Goal: Task Accomplishment & Management: Complete application form

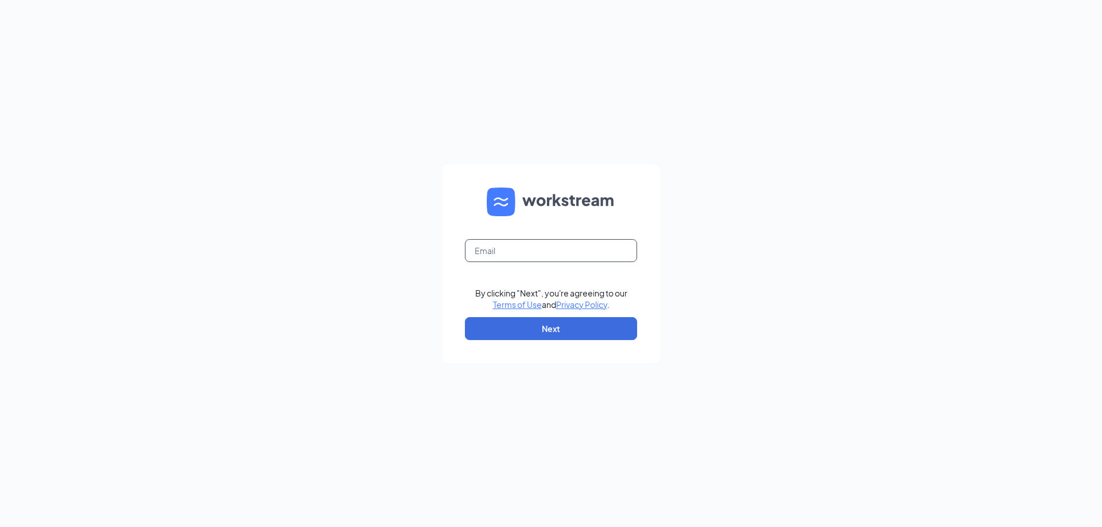
click at [506, 246] on input "text" at bounding box center [551, 250] width 172 height 23
type input "[EMAIL_ADDRESS][DOMAIN_NAME]"
click at [542, 335] on button "Next" at bounding box center [551, 328] width 172 height 23
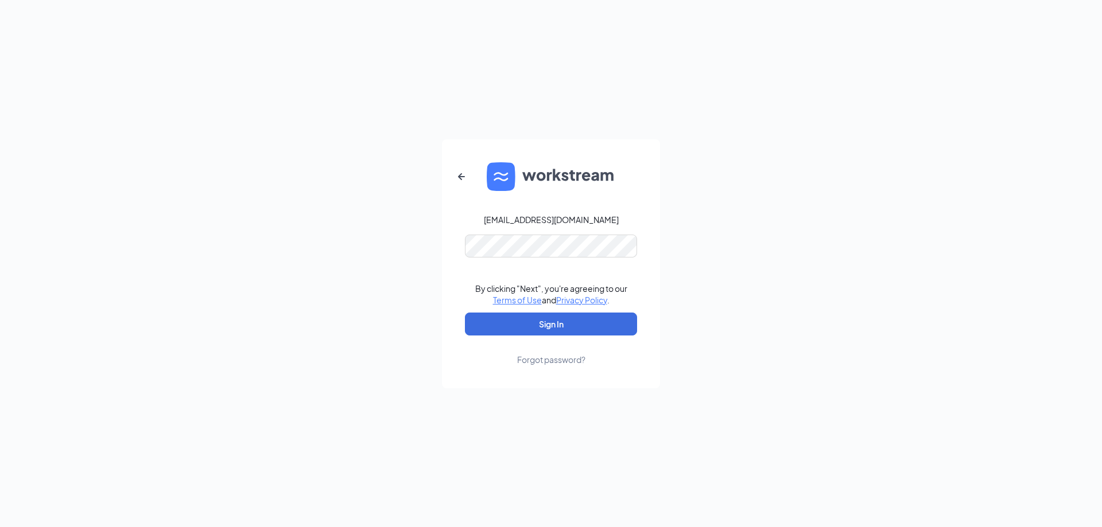
click at [522, 256] on form "[EMAIL_ADDRESS][DOMAIN_NAME] By clicking "Next", you're agreeing to our Terms o…" at bounding box center [551, 263] width 218 height 249
click at [536, 314] on button "Sign In" at bounding box center [551, 324] width 172 height 23
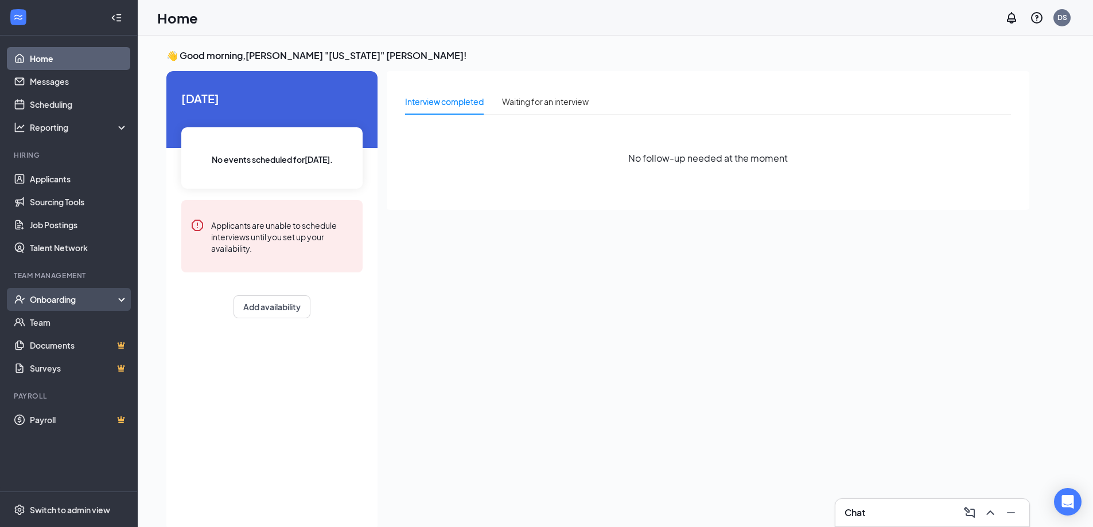
click at [64, 301] on div "Onboarding" at bounding box center [74, 299] width 88 height 11
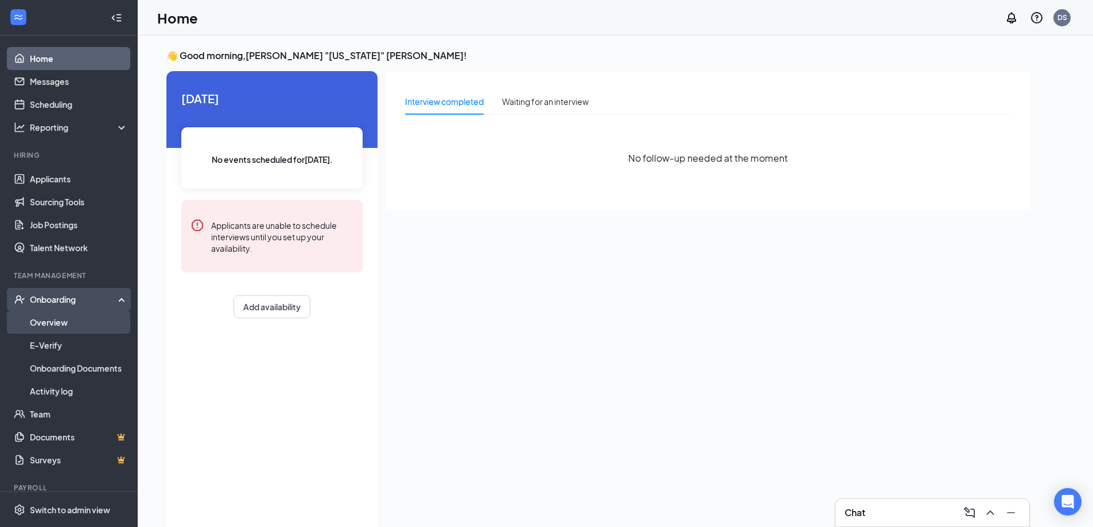
click at [63, 321] on link "Overview" at bounding box center [79, 322] width 98 height 23
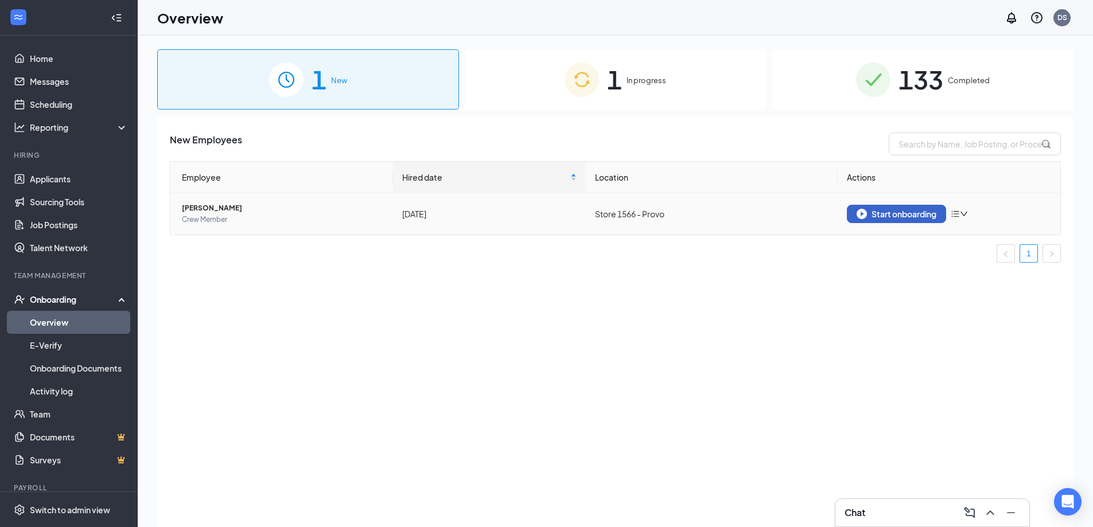
click at [911, 208] on button "Start onboarding" at bounding box center [896, 214] width 99 height 18
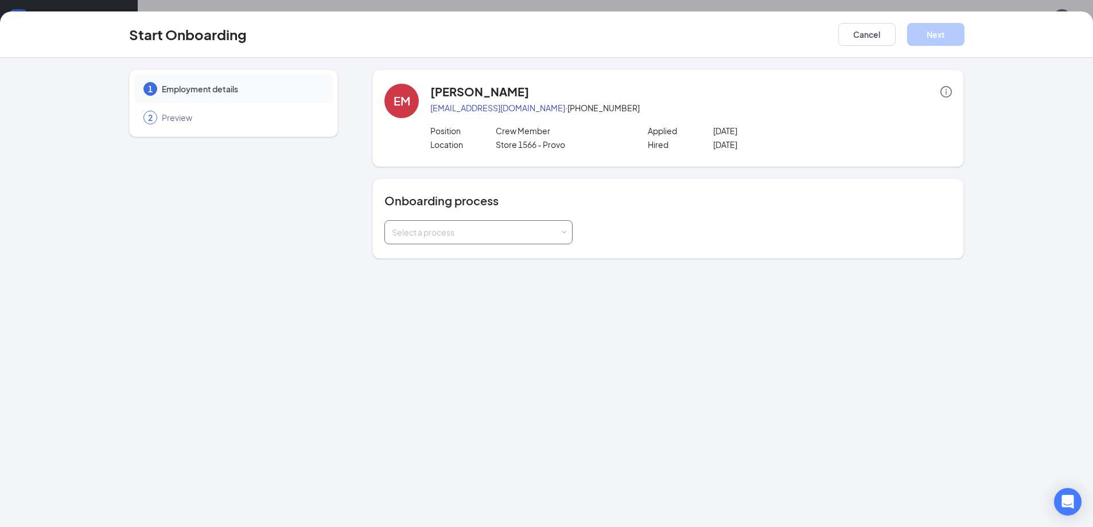
click at [415, 232] on div "Select a process" at bounding box center [476, 232] width 168 height 11
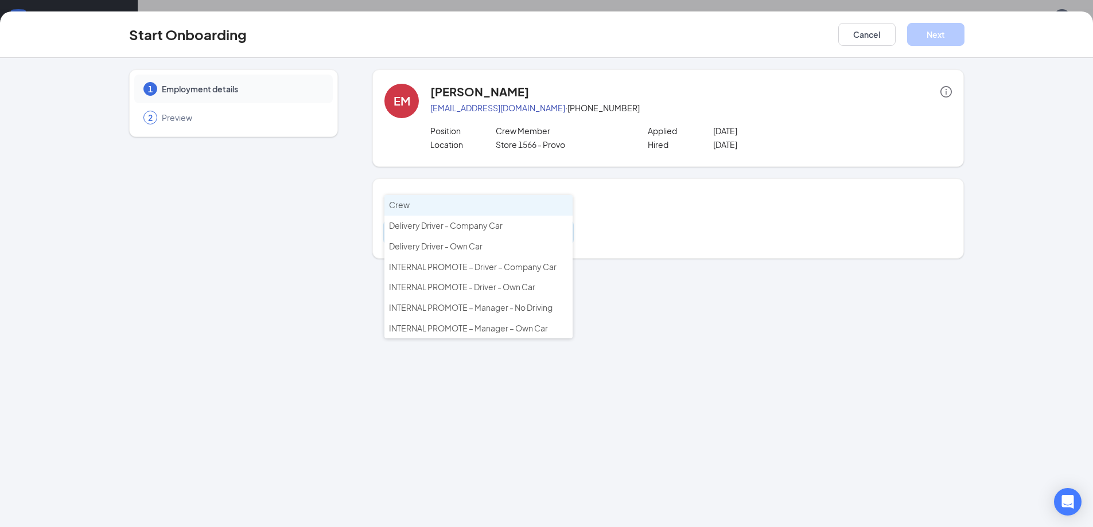
click at [408, 201] on span "Crew" at bounding box center [399, 205] width 21 height 10
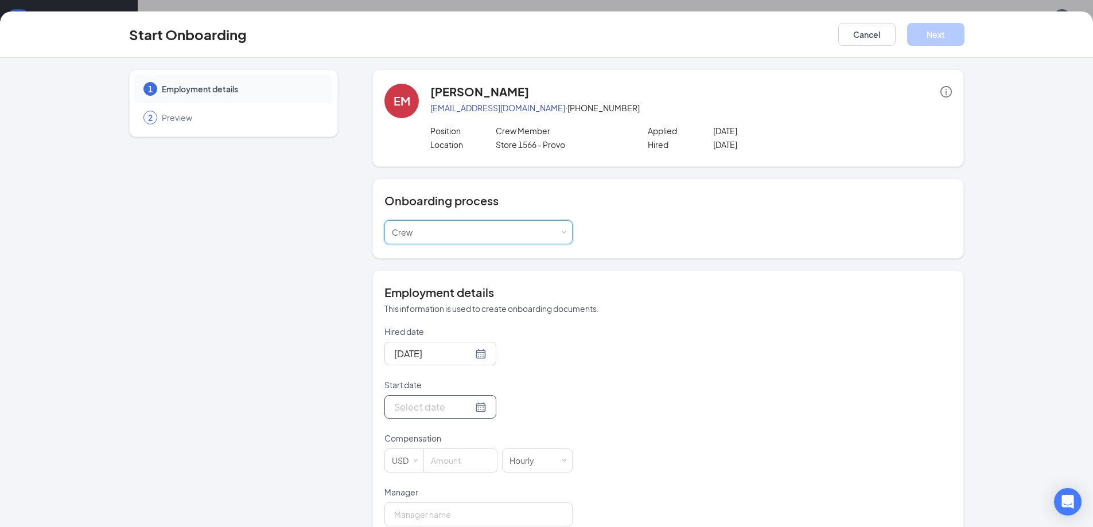
click at [422, 410] on input "Start date" at bounding box center [433, 407] width 79 height 14
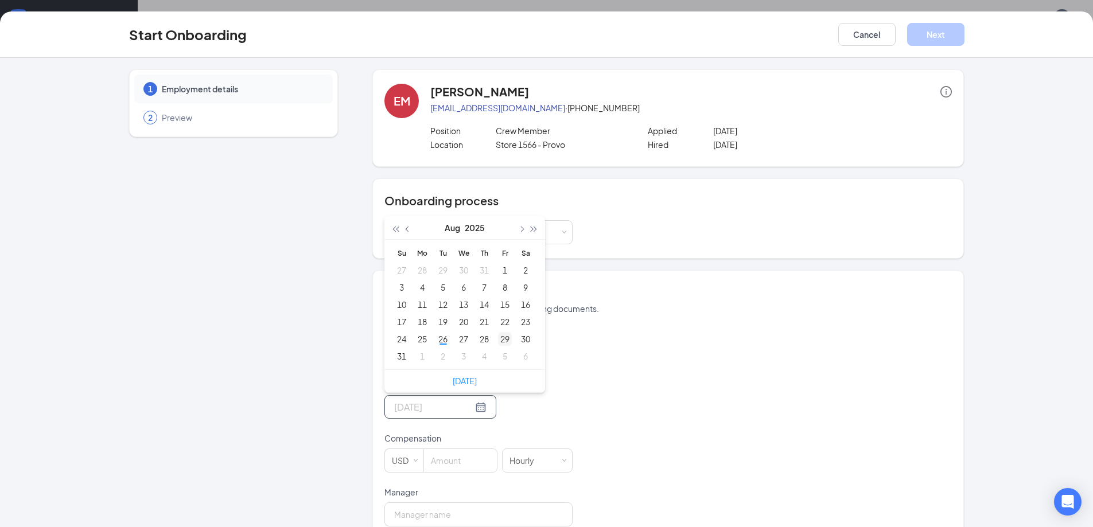
type input "Aug 29, 2025"
click at [500, 340] on div "29" at bounding box center [505, 339] width 14 height 14
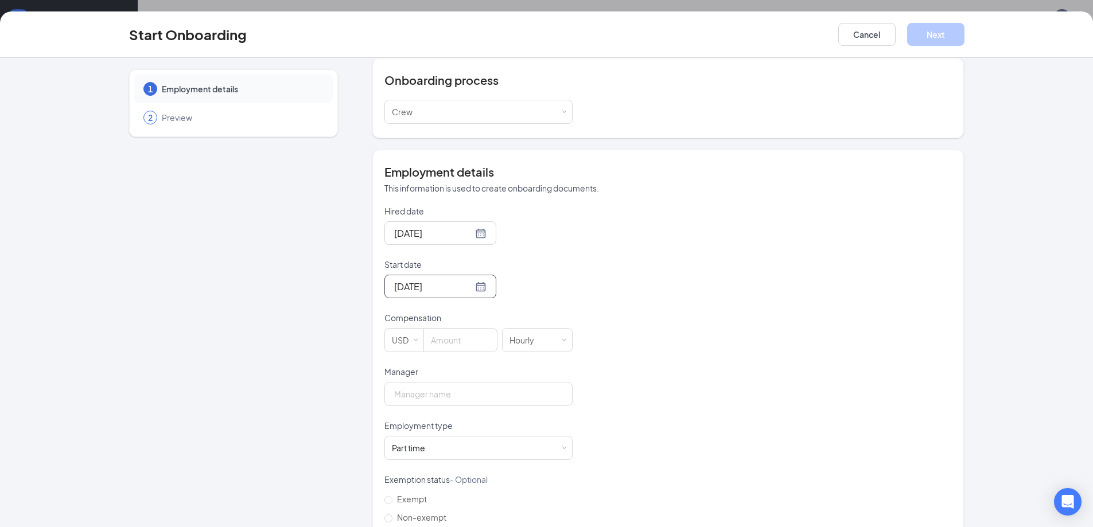
scroll to position [146, 0]
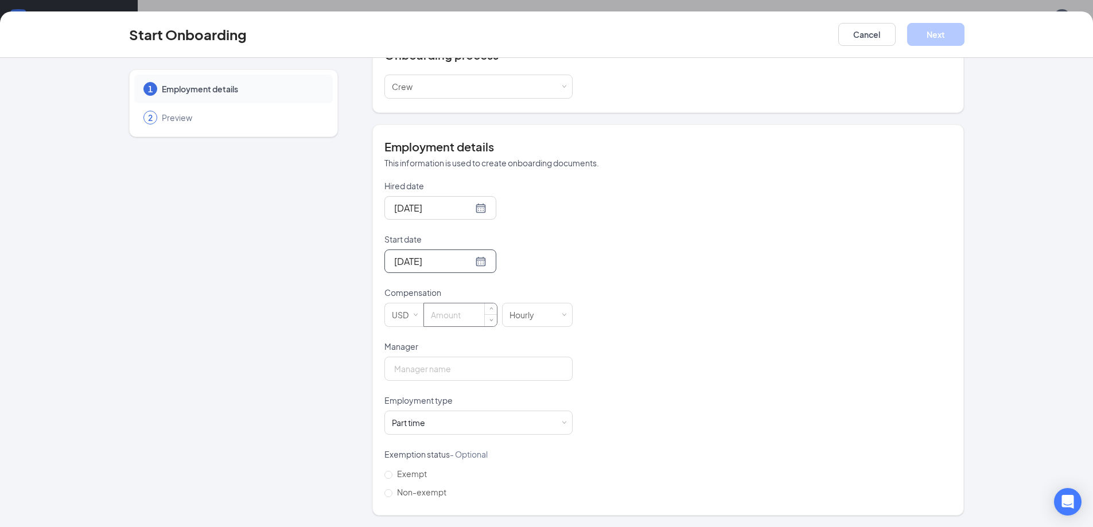
click at [430, 318] on input at bounding box center [460, 315] width 73 height 23
type input "10"
click at [435, 370] on input "Manager" at bounding box center [478, 369] width 188 height 24
type input "David "Texas" Seigle"
click at [925, 36] on button "Next" at bounding box center [935, 34] width 57 height 23
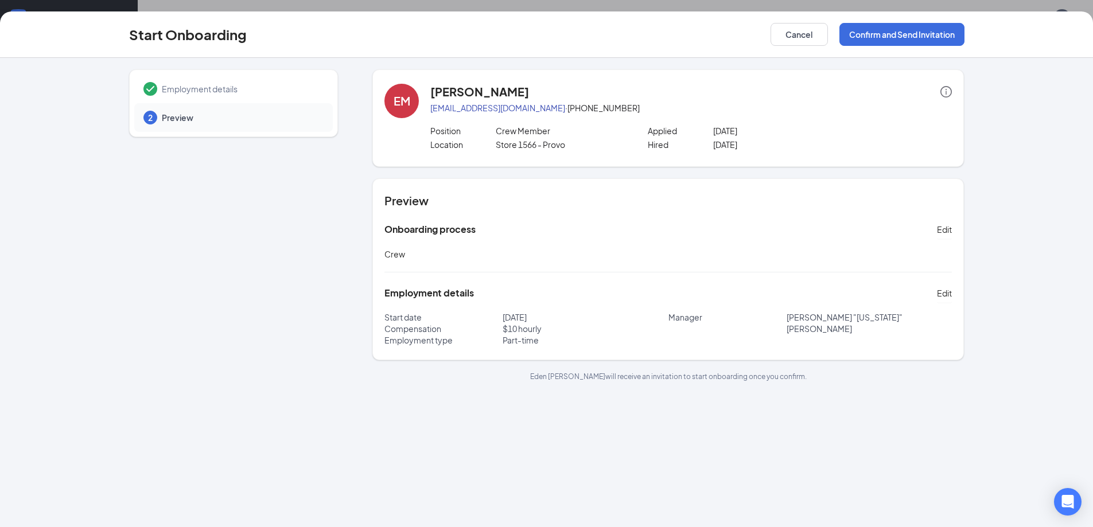
scroll to position [0, 0]
click at [874, 37] on button "Confirm and Send Invitation" at bounding box center [902, 34] width 125 height 23
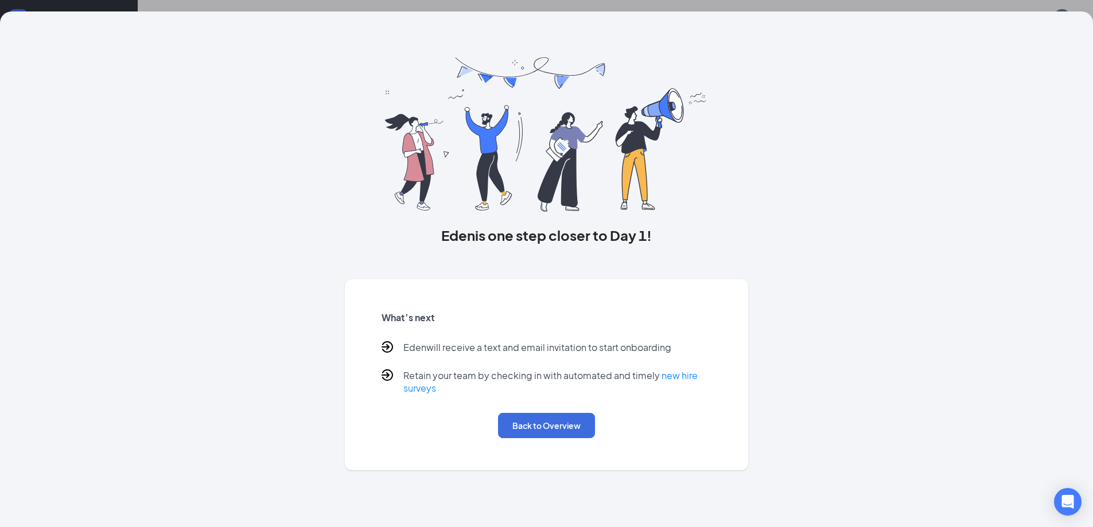
click at [557, 440] on div "What’s next Eden will receive a text and email invitation to start onboarding R…" at bounding box center [547, 375] width 358 height 154
click at [557, 434] on button "Back to Overview" at bounding box center [546, 425] width 97 height 25
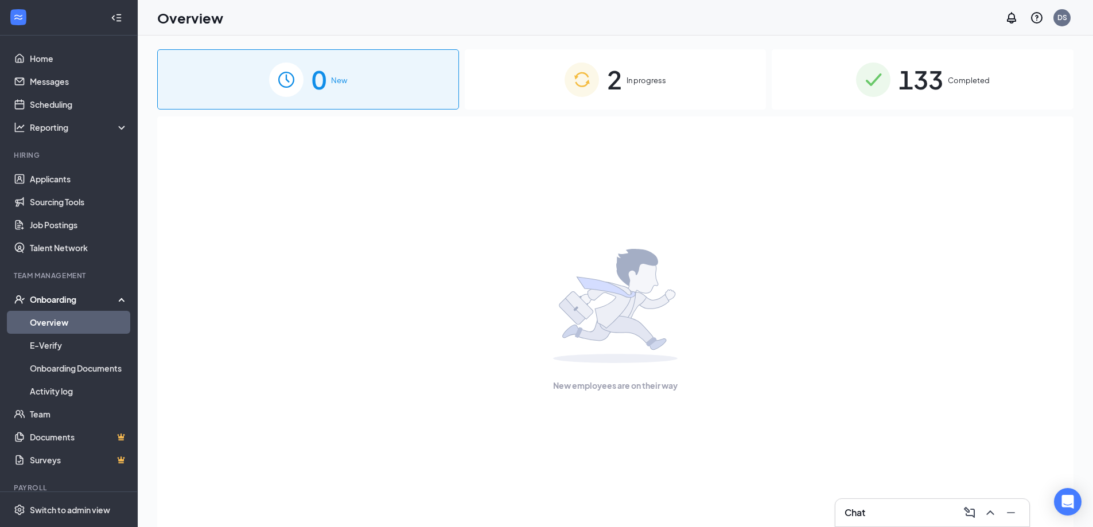
click at [656, 87] on div "2 In progress" at bounding box center [616, 79] width 302 height 60
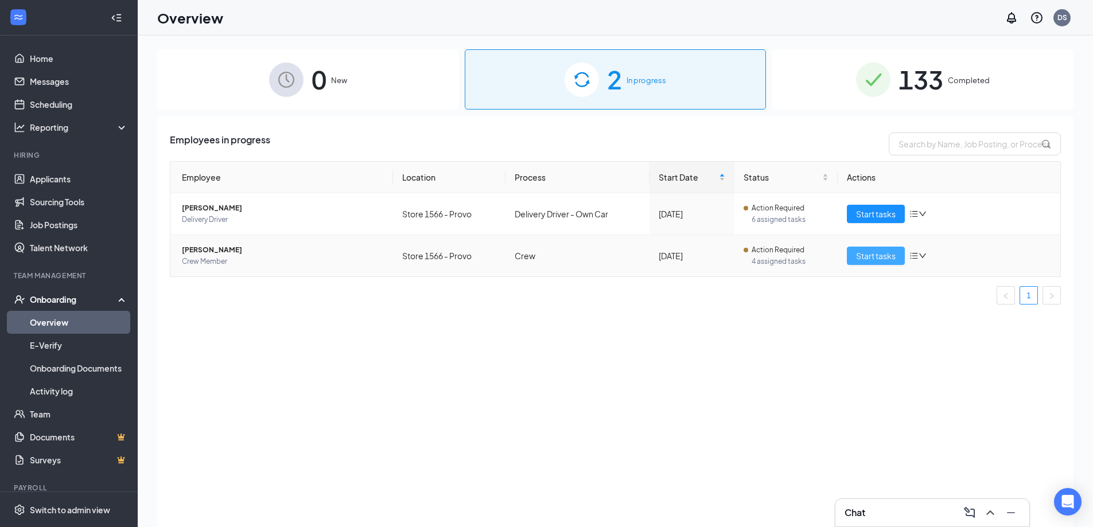
click at [893, 254] on span "Start tasks" at bounding box center [876, 256] width 40 height 13
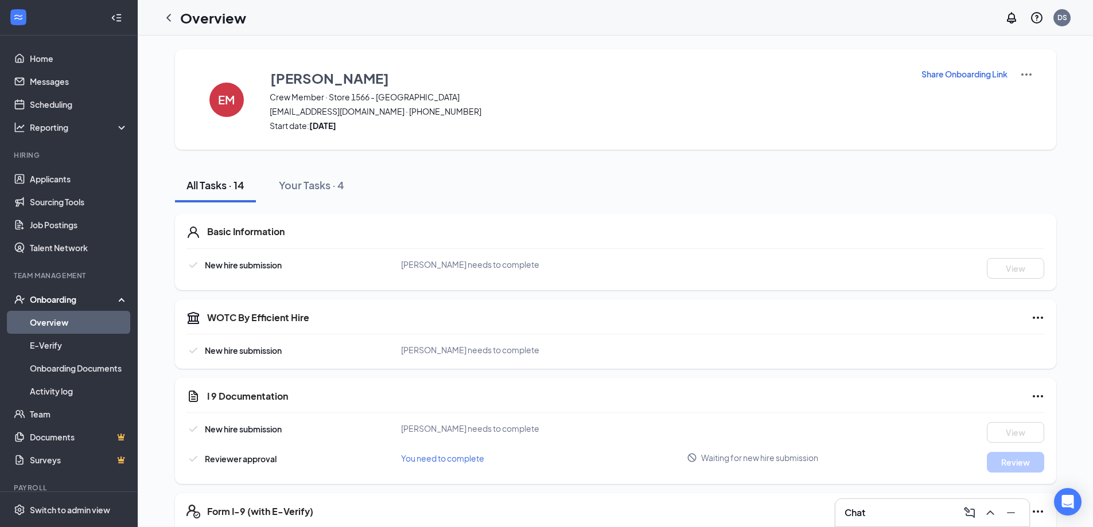
click at [953, 69] on p "Share Onboarding Link" at bounding box center [965, 73] width 86 height 11
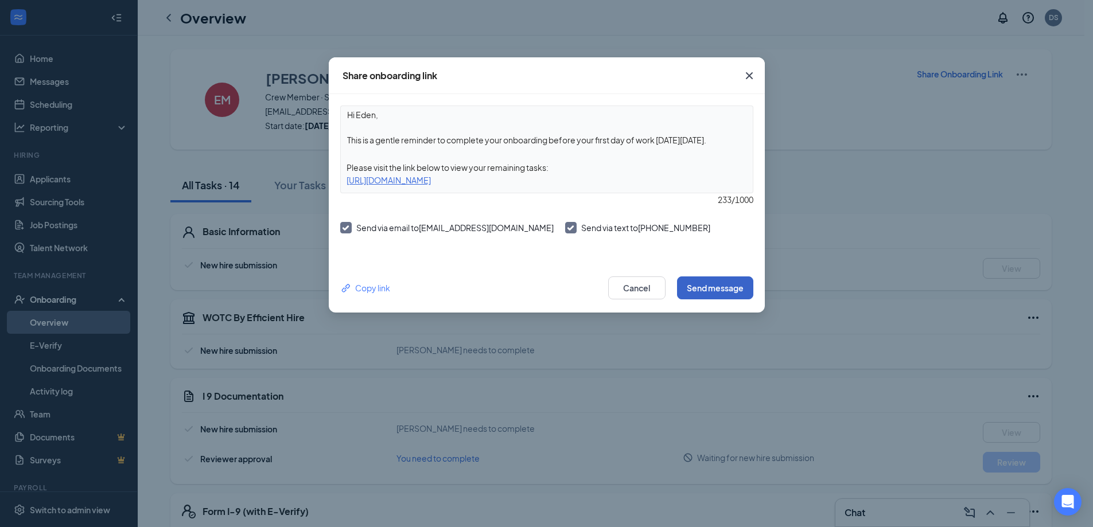
click at [728, 293] on button "Send message" at bounding box center [715, 288] width 76 height 23
